Goal: Feedback & Contribution: Submit feedback/report problem

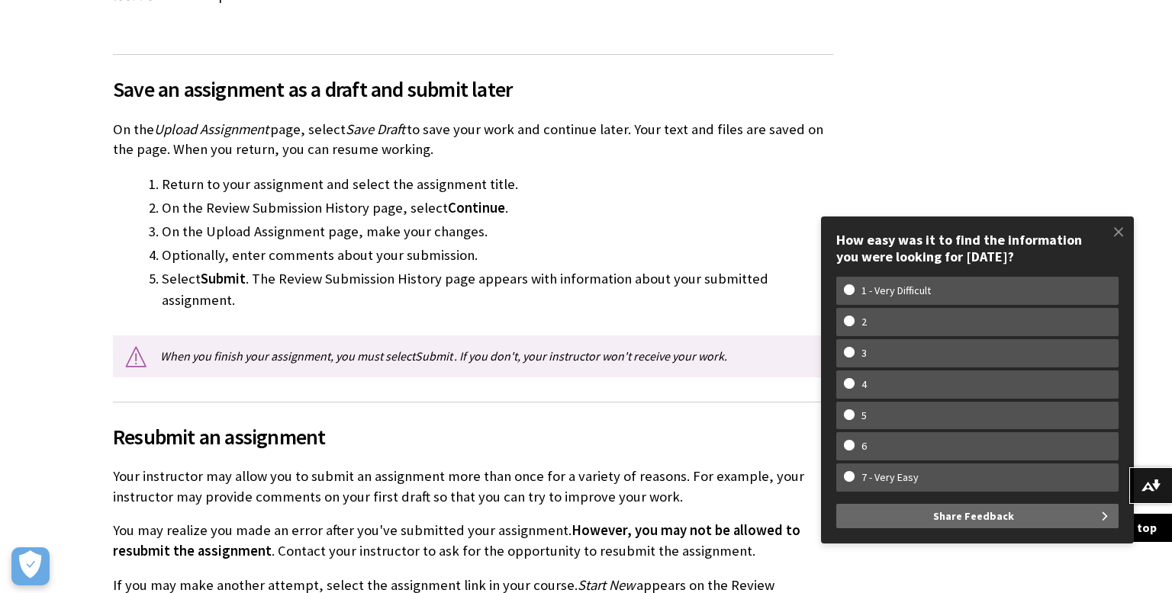
scroll to position [2257, 0]
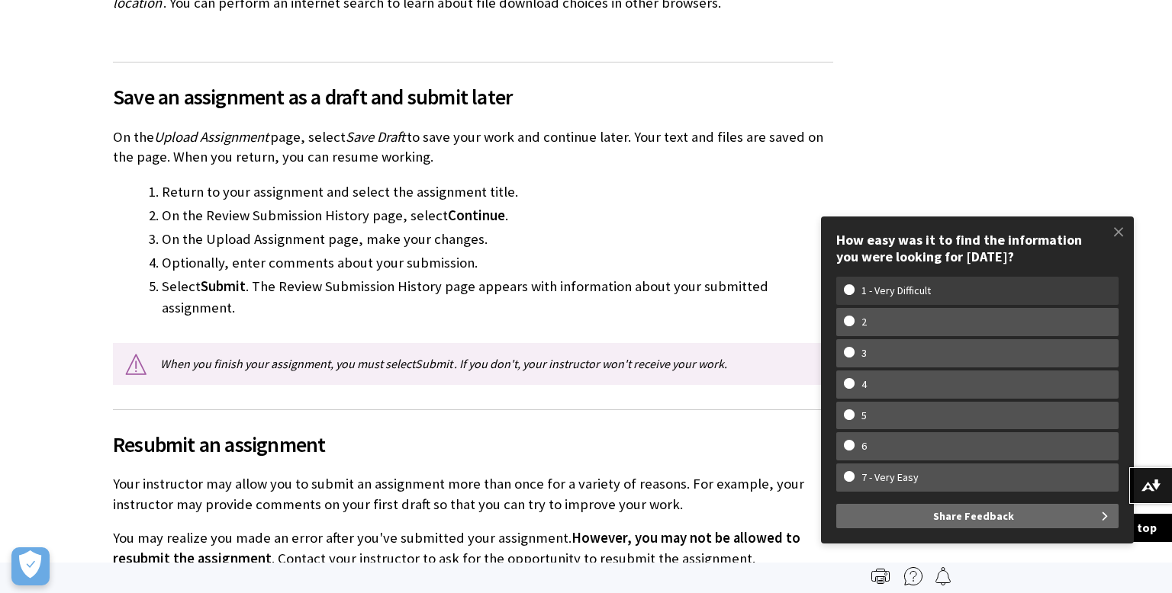
click at [921, 293] on w-span "1 - Very Difficult" at bounding box center [896, 291] width 104 height 13
click at [854, 293] on input "1 - Very Difficult" at bounding box center [849, 290] width 10 height 10
radio input "true"
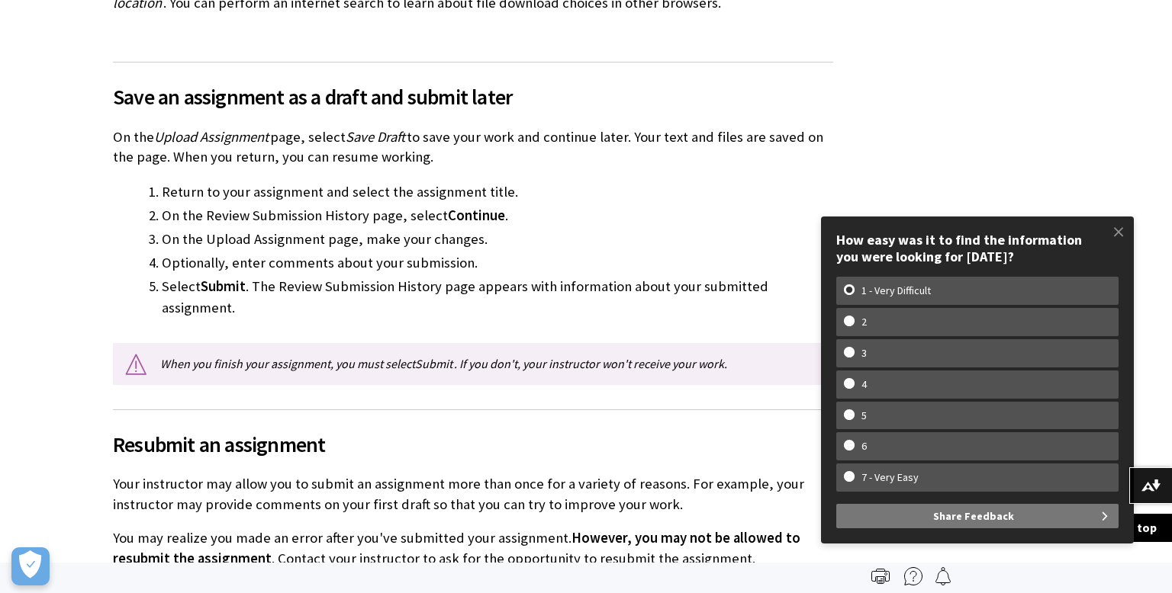
click at [971, 523] on span "Share Feedback" at bounding box center [973, 516] width 81 height 24
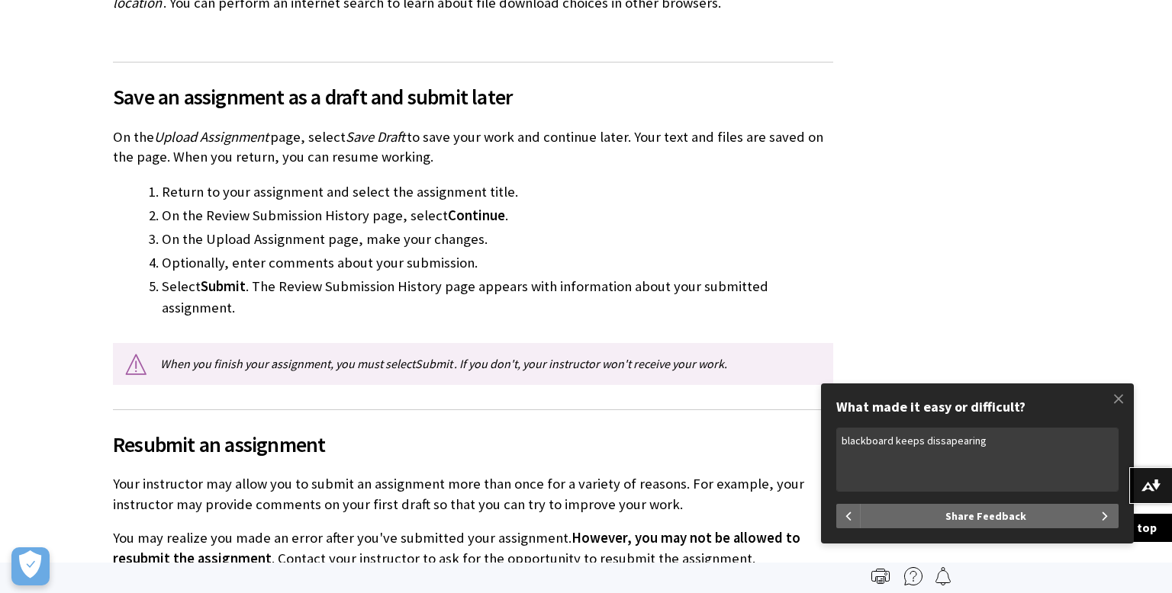
click at [943, 444] on textarea "blackboard keeps dissapearing" at bounding box center [977, 460] width 282 height 64
click at [940, 442] on textarea "blackboard keeps dissapearing" at bounding box center [977, 460] width 282 height 64
click at [1005, 447] on textarea "blackboard keeps disapearing" at bounding box center [977, 460] width 282 height 64
click at [965, 442] on textarea "blackboard keeps disapearing" at bounding box center [977, 460] width 282 height 64
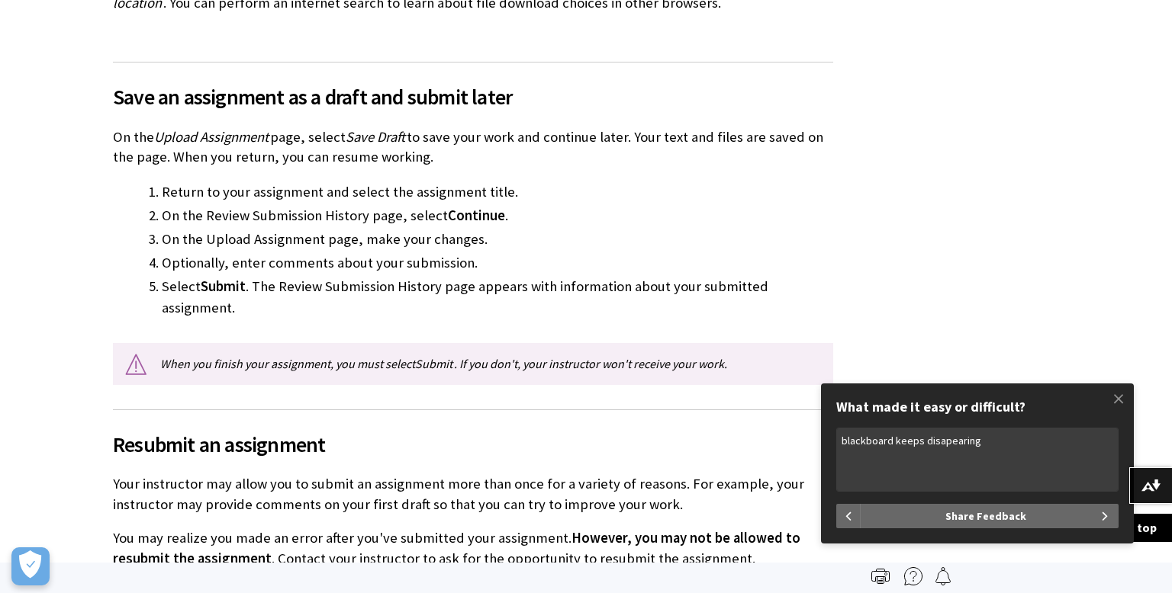
click at [936, 439] on textarea "blackboard keeps disapearing" at bounding box center [977, 460] width 282 height 64
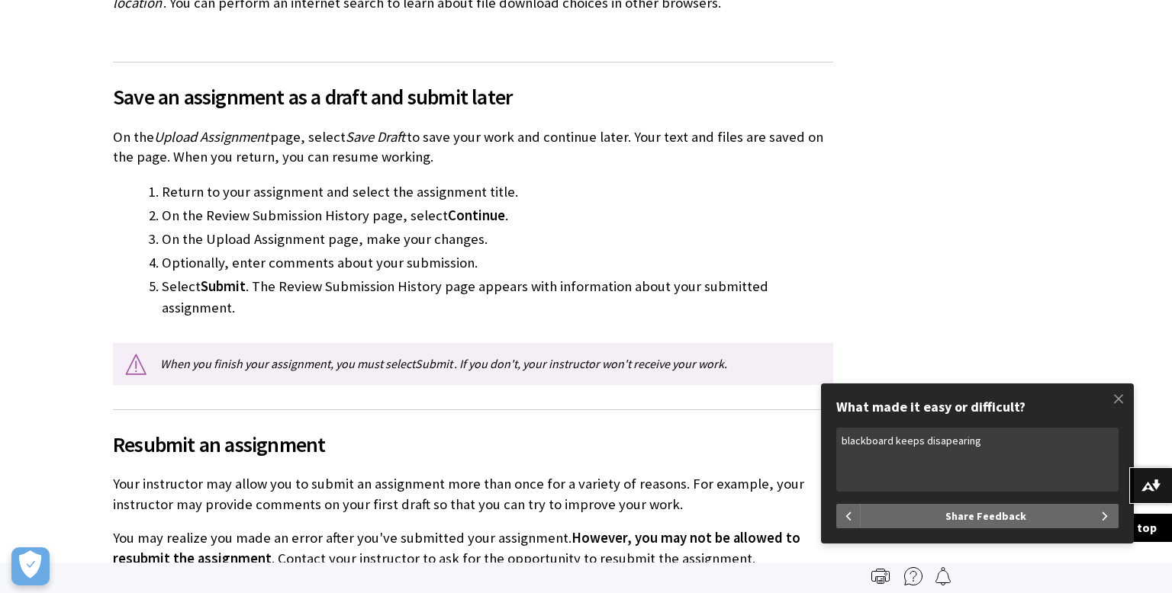
click at [936, 439] on textarea "blackboard keeps disapearing" at bounding box center [977, 460] width 282 height 64
click at [951, 439] on textarea "blackboard keeps disapearing" at bounding box center [977, 460] width 282 height 64
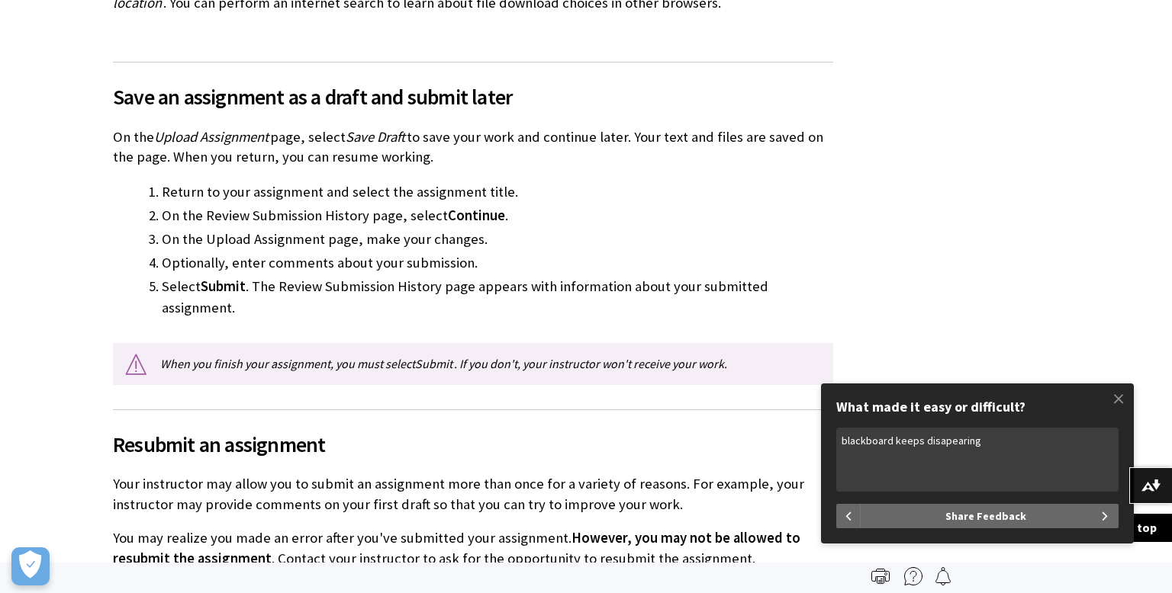
click at [941, 442] on textarea "blackboard keeps disapearing" at bounding box center [977, 460] width 282 height 64
click at [1019, 455] on textarea "blackboard keeps dissepearing" at bounding box center [977, 460] width 282 height 64
click at [940, 443] on textarea "blackboard keeps dissepearing" at bounding box center [977, 460] width 282 height 64
click at [946, 443] on textarea "blackboard keeps disepearing" at bounding box center [977, 460] width 282 height 64
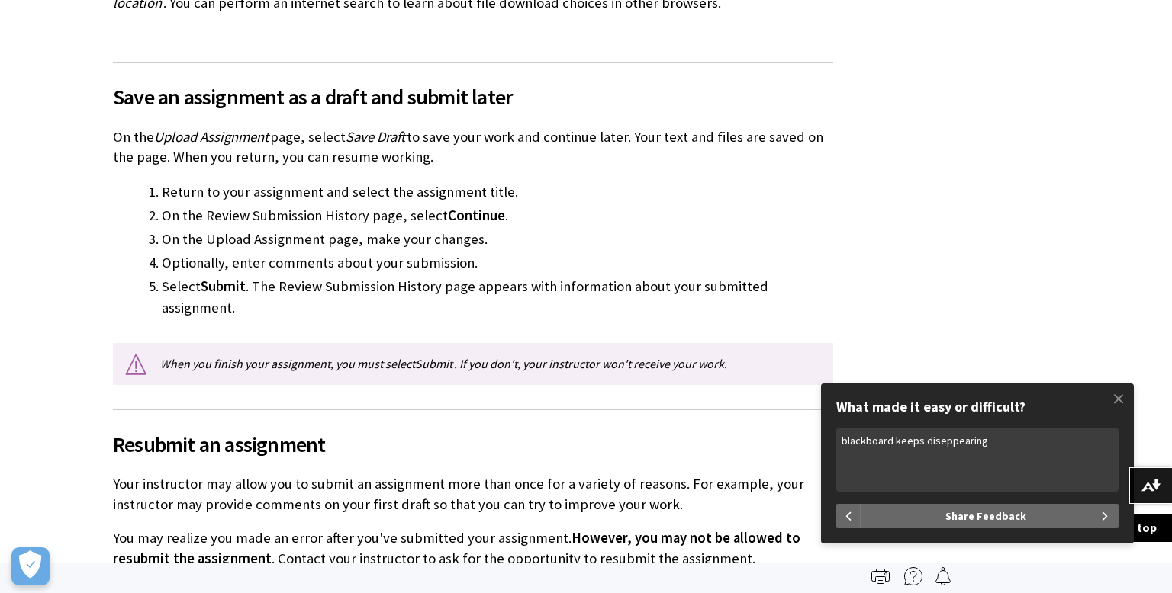
click at [941, 444] on textarea "blackboard keeps diseppearing" at bounding box center [977, 460] width 282 height 64
click at [1024, 467] on textarea "blackboard keeps disappearing" at bounding box center [977, 460] width 282 height 64
type textarea "blackboard keeps disappearing and when i do find it the server logs me out"
click at [1034, 511] on button "Share Feedback" at bounding box center [989, 516] width 258 height 24
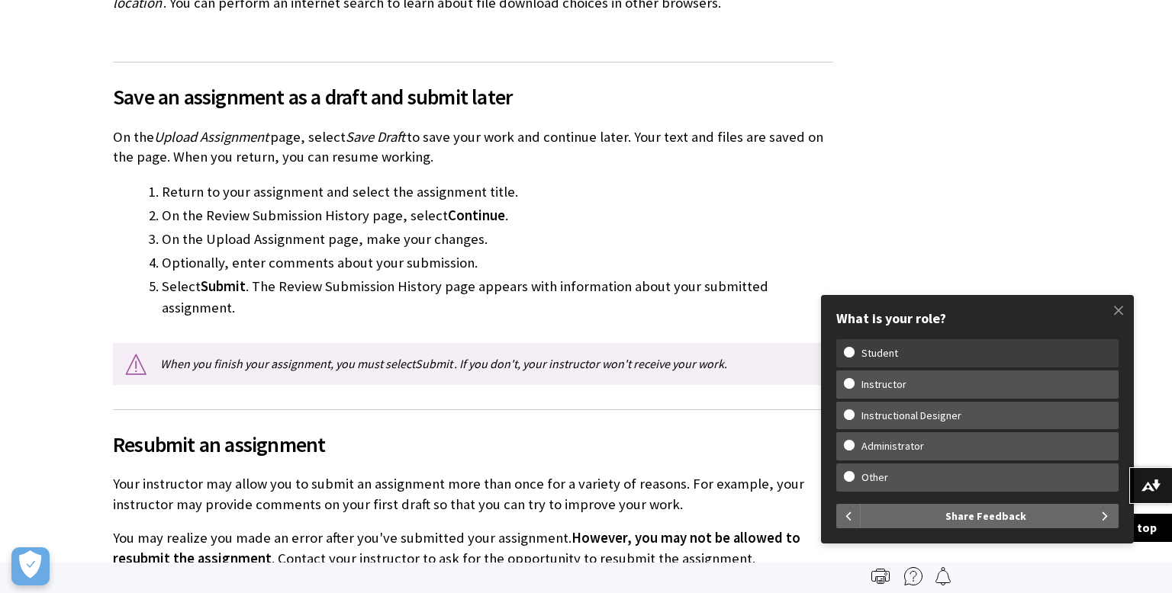
click at [960, 350] on w-span "Student" at bounding box center [977, 353] width 267 height 13
click at [854, 350] on input "Student" at bounding box center [849, 352] width 10 height 10
radio input "true"
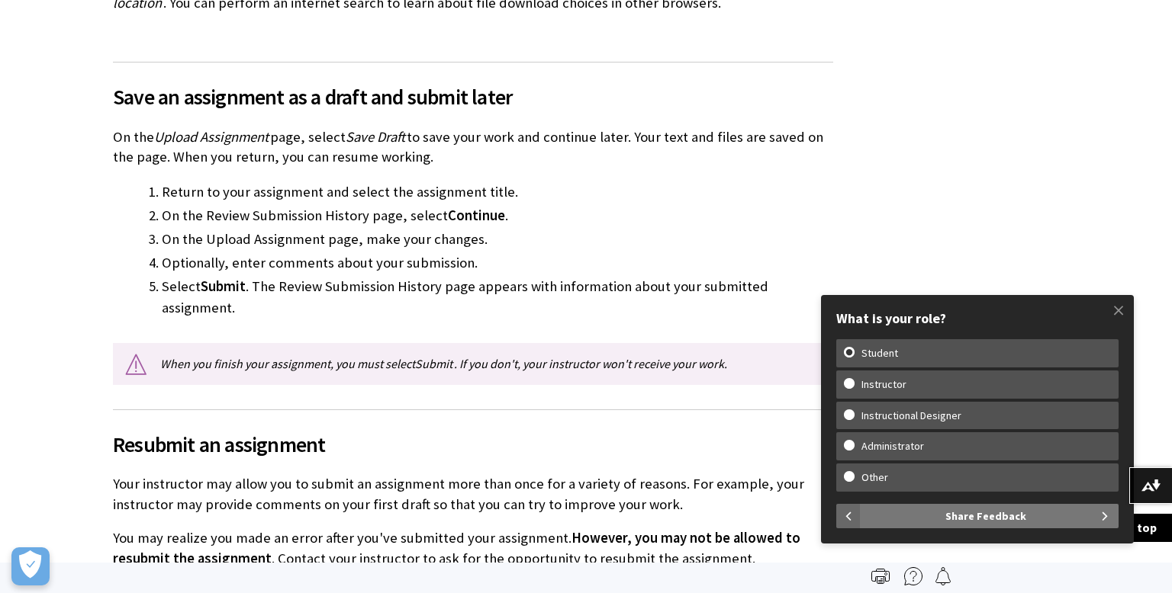
click at [985, 515] on span "Share Feedback" at bounding box center [985, 516] width 81 height 24
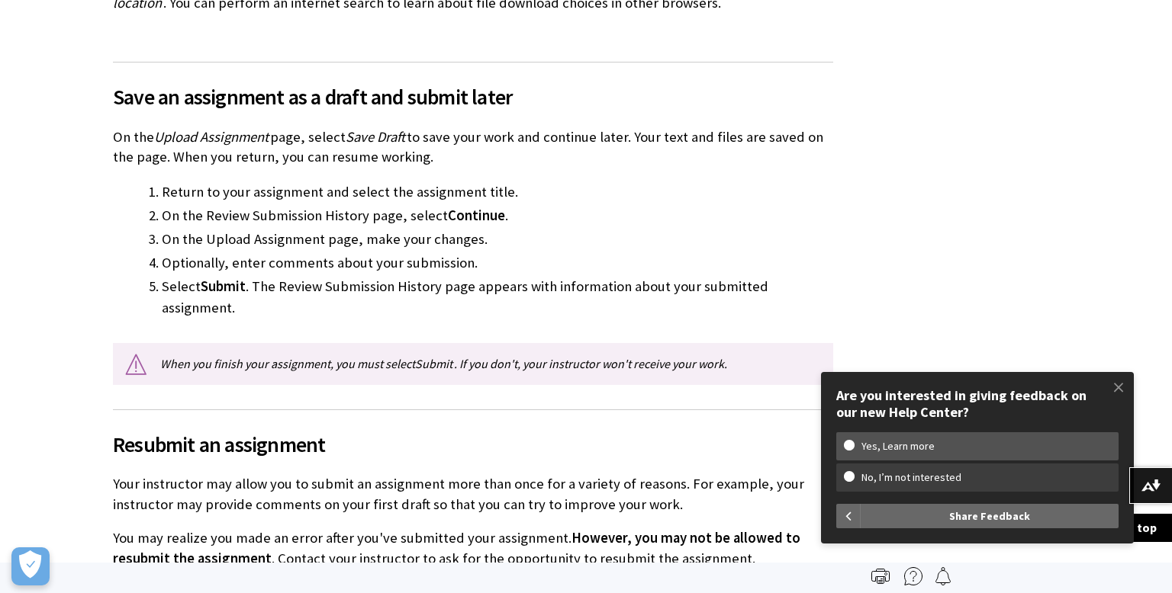
click at [894, 477] on w-span "No, I’m not interested" at bounding box center [911, 477] width 135 height 13
click at [854, 477] on input "No, I’m not interested" at bounding box center [849, 476] width 10 height 10
radio input "true"
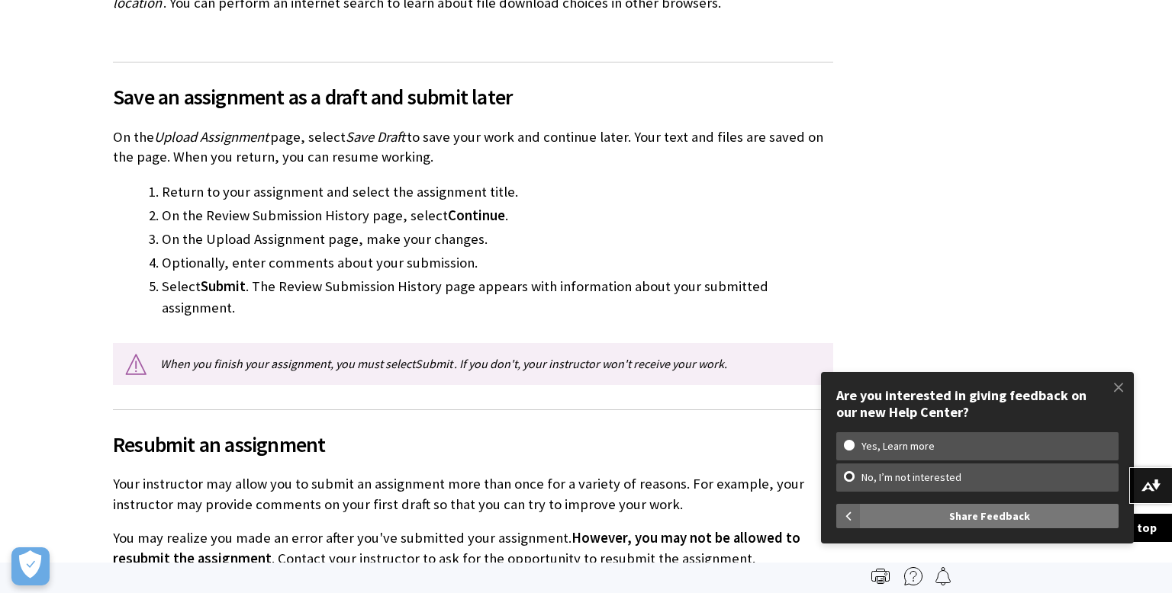
click at [977, 513] on span "Share Feedback" at bounding box center [989, 516] width 81 height 24
